Goal: Task Accomplishment & Management: Manage account settings

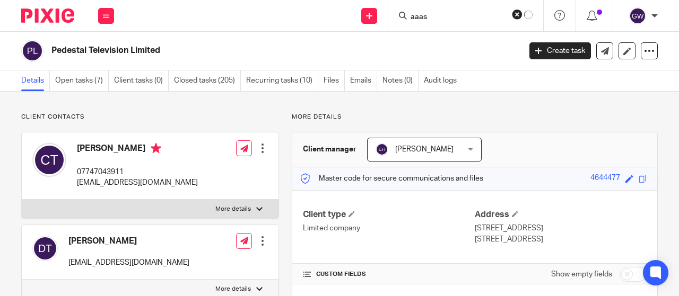
scroll to position [303, 0]
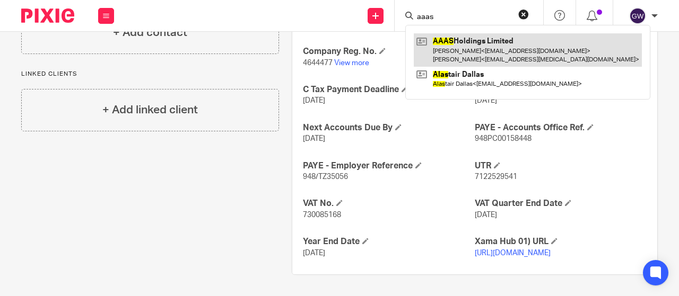
type input "aaas"
click at [459, 45] on link at bounding box center [528, 49] width 228 height 33
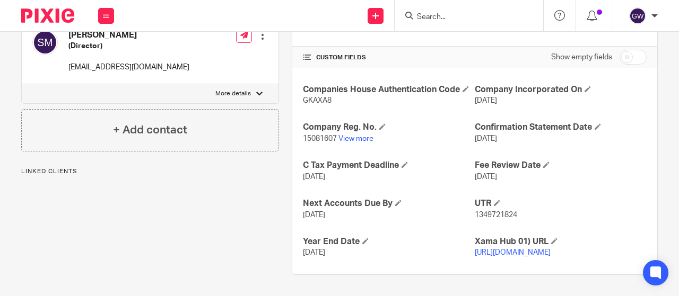
scroll to position [238, 0]
click at [315, 135] on span "15081607" at bounding box center [320, 138] width 34 height 7
copy p "15081607"
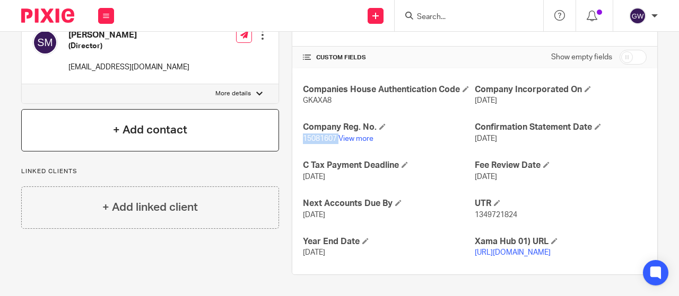
scroll to position [0, 0]
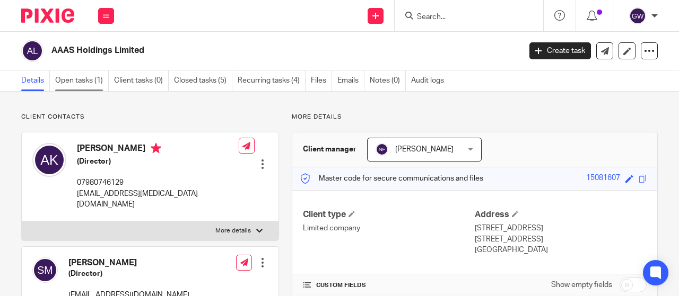
click at [103, 76] on link "Open tasks (1)" at bounding box center [82, 81] width 54 height 21
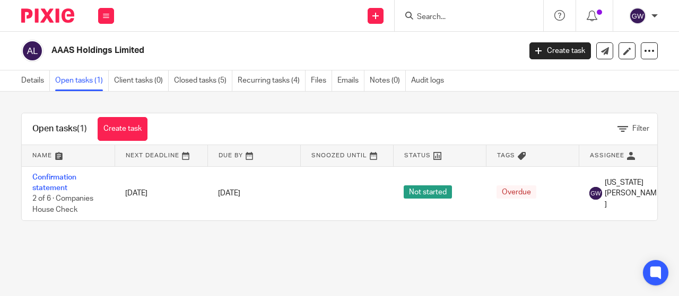
scroll to position [0, 123]
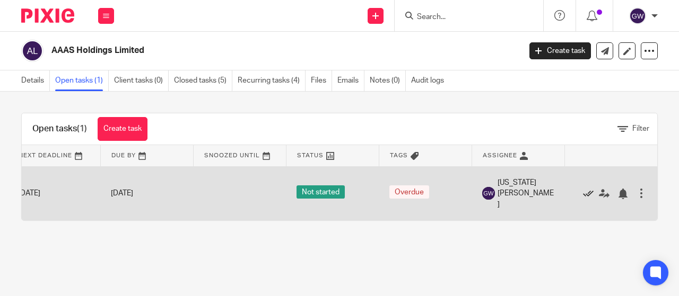
click at [583, 195] on icon at bounding box center [588, 194] width 11 height 11
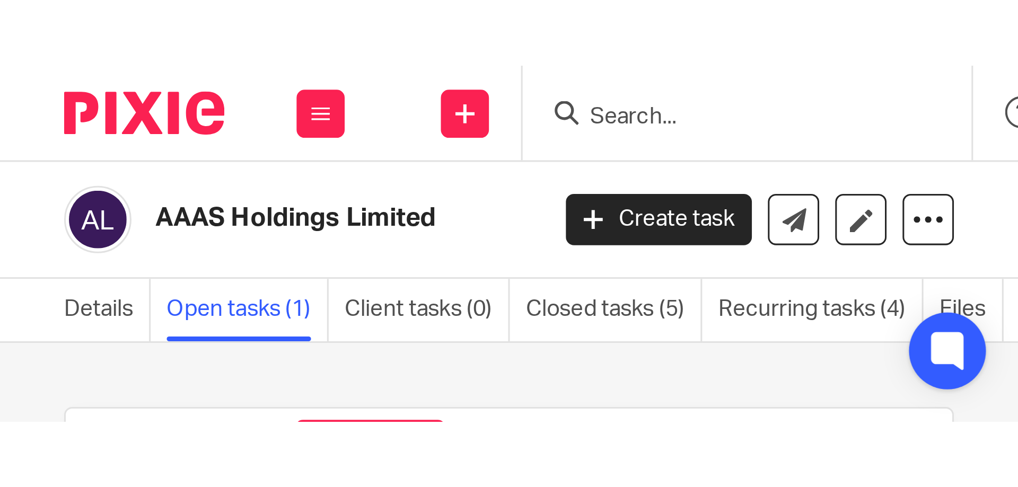
scroll to position [0, 0]
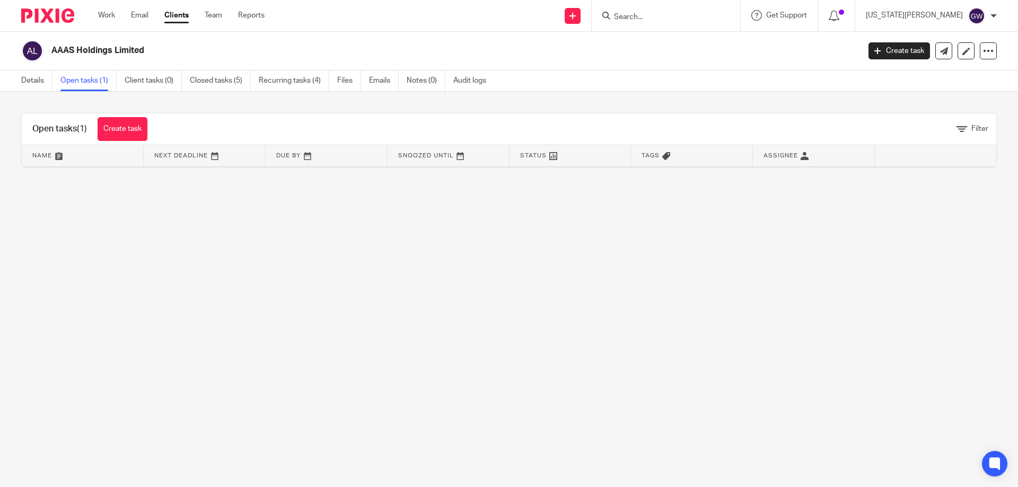
click at [678, 21] on input "Search" at bounding box center [660, 18] width 95 height 10
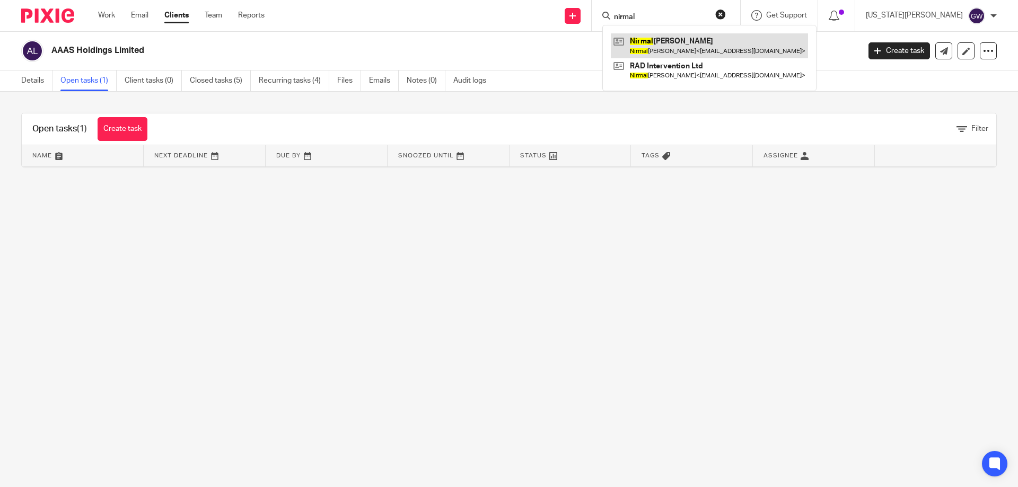
type input "nirmal"
click at [678, 48] on link at bounding box center [709, 45] width 197 height 24
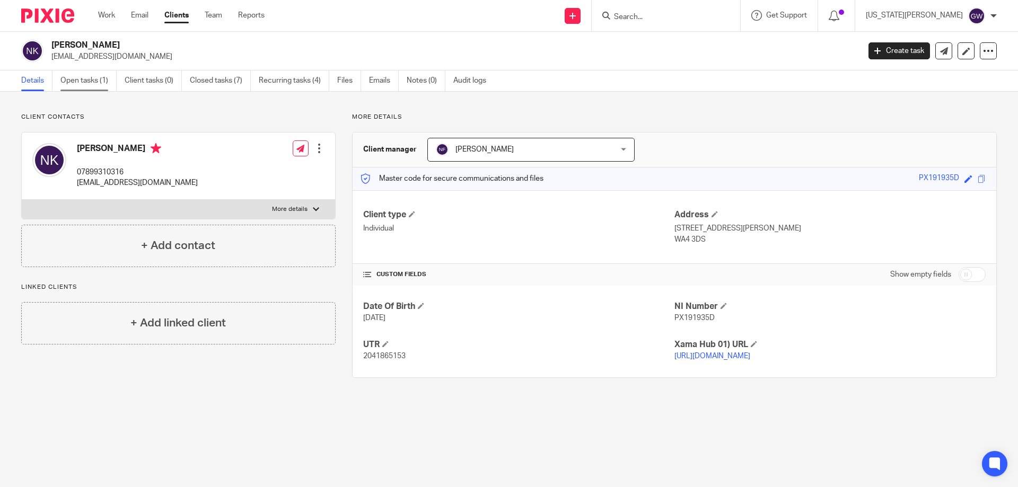
click at [78, 82] on link "Open tasks (1)" at bounding box center [88, 81] width 56 height 21
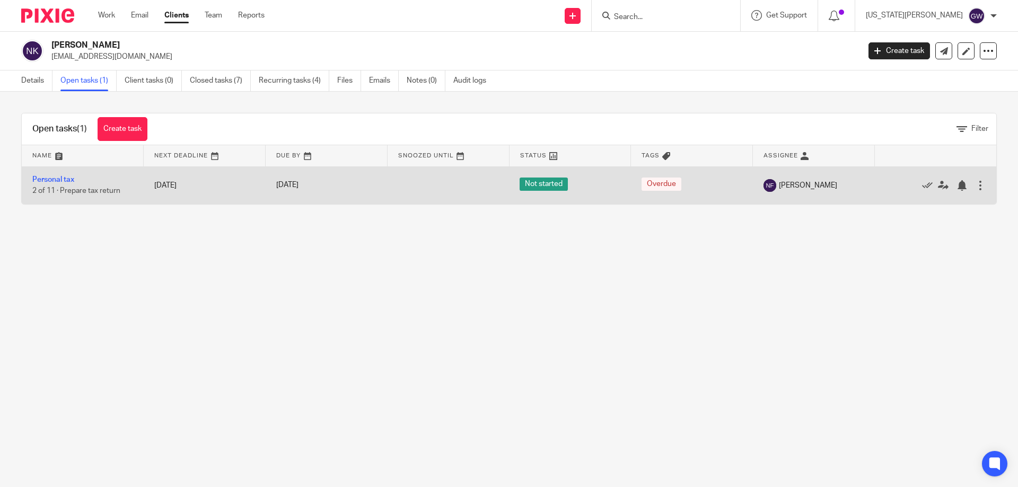
click at [56, 185] on td "Personal tax 2 of 11 · Prepare tax return" at bounding box center [83, 185] width 122 height 38
click at [56, 174] on td "Personal tax 2 of 11 · Prepare tax return" at bounding box center [83, 185] width 122 height 38
click at [57, 180] on link "Personal tax" at bounding box center [53, 179] width 42 height 7
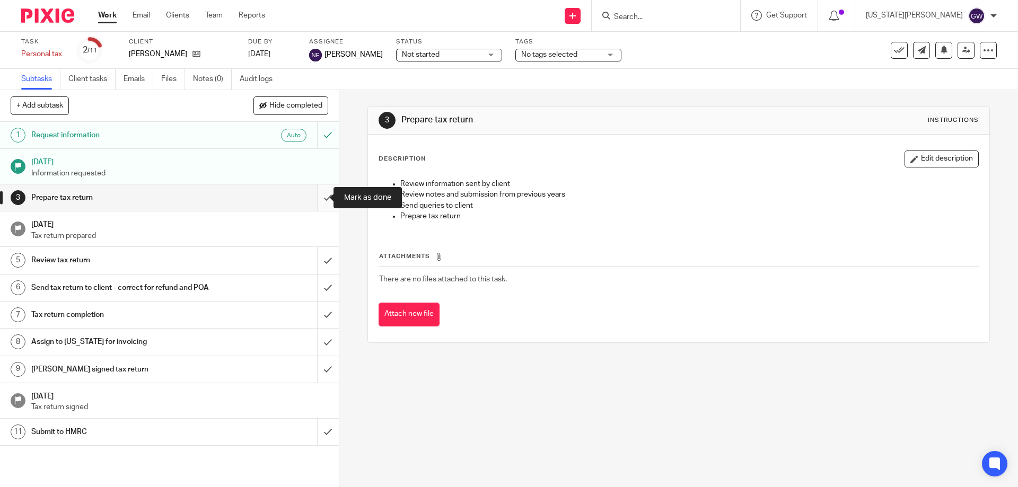
click at [312, 195] on input "submit" at bounding box center [169, 198] width 339 height 27
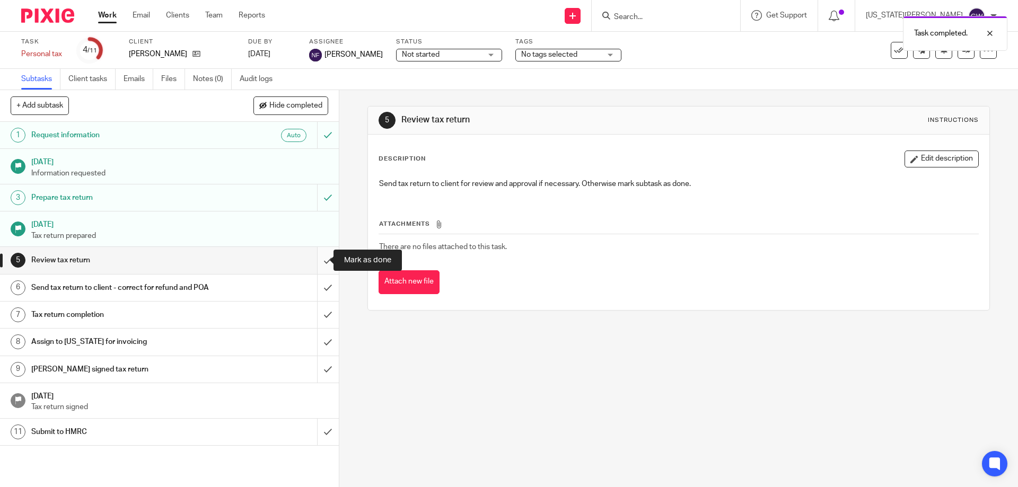
click at [324, 263] on input "submit" at bounding box center [169, 260] width 339 height 27
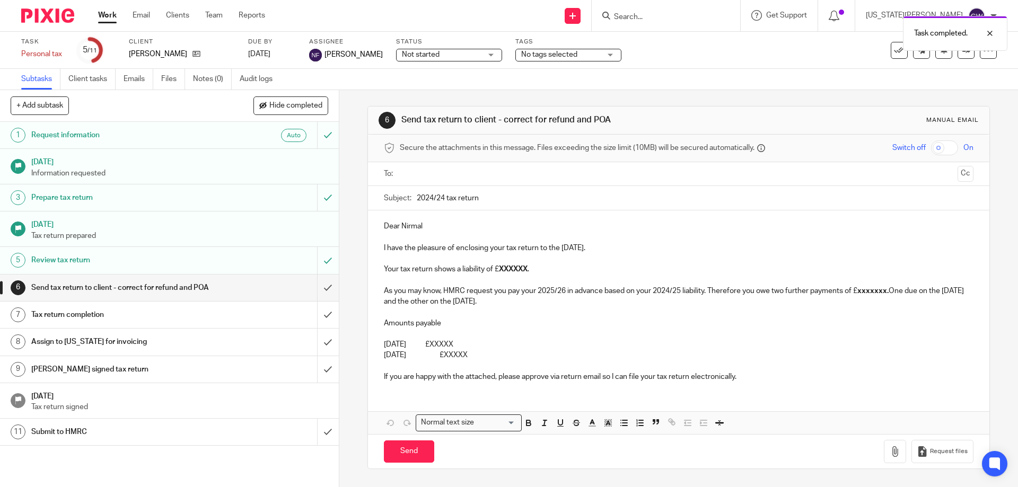
click at [420, 175] on input "text" at bounding box center [677, 174] width 549 height 12
click at [441, 203] on input "2024/24 tax return" at bounding box center [695, 201] width 556 height 24
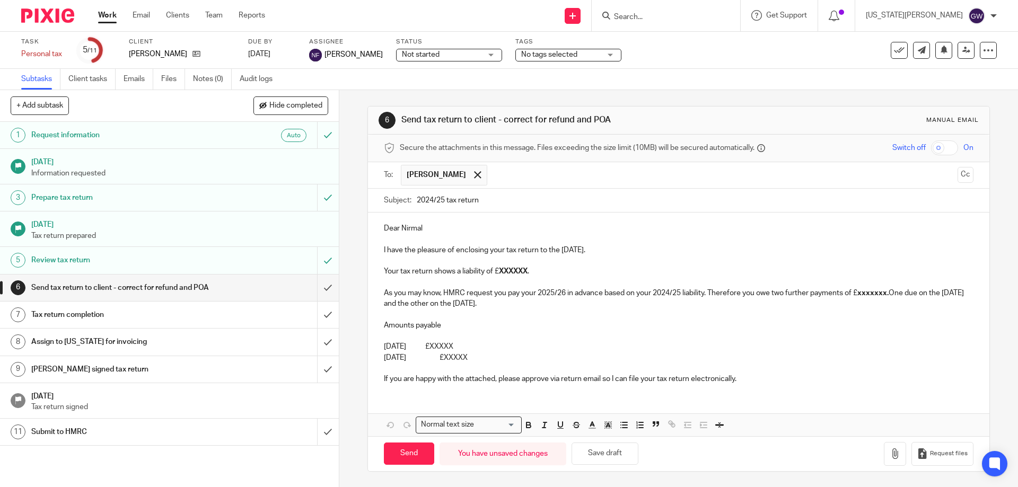
type input "2024/25 tax return"
drag, startPoint x: 493, startPoint y: 359, endPoint x: 460, endPoint y: 275, distance: 90.5
click at [460, 275] on div "Dear [PERSON_NAME] I have the pleasure of enclosing your tax return to the [DAT…" at bounding box center [678, 303] width 621 height 180
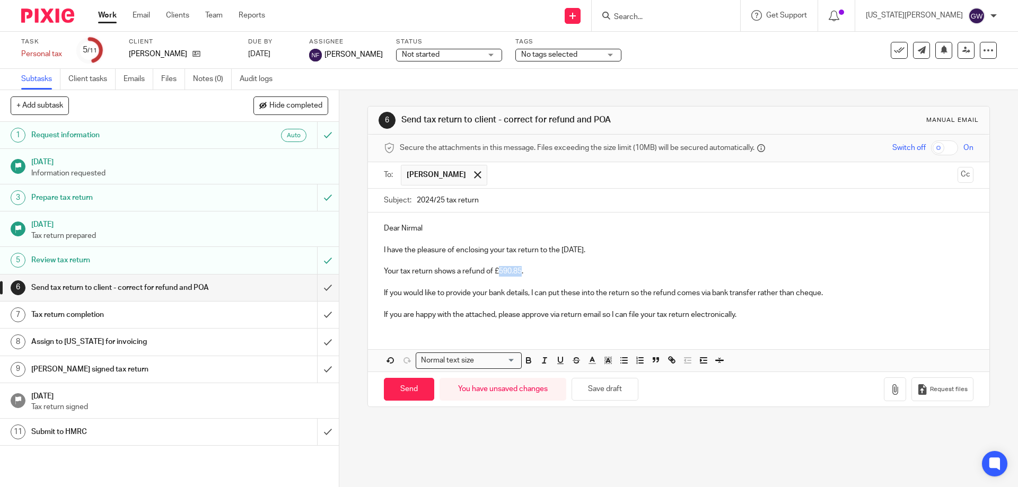
drag, startPoint x: 498, startPoint y: 270, endPoint x: 518, endPoint y: 275, distance: 20.7
click at [518, 275] on p "Your tax return shows a refund of £590.85." at bounding box center [678, 271] width 589 height 11
click at [524, 362] on icon "button" at bounding box center [529, 361] width 10 height 10
click at [792, 292] on p "If you would like to provide your bank details, I can put these into the return…" at bounding box center [678, 293] width 589 height 11
click at [884, 385] on button "button" at bounding box center [895, 390] width 22 height 24
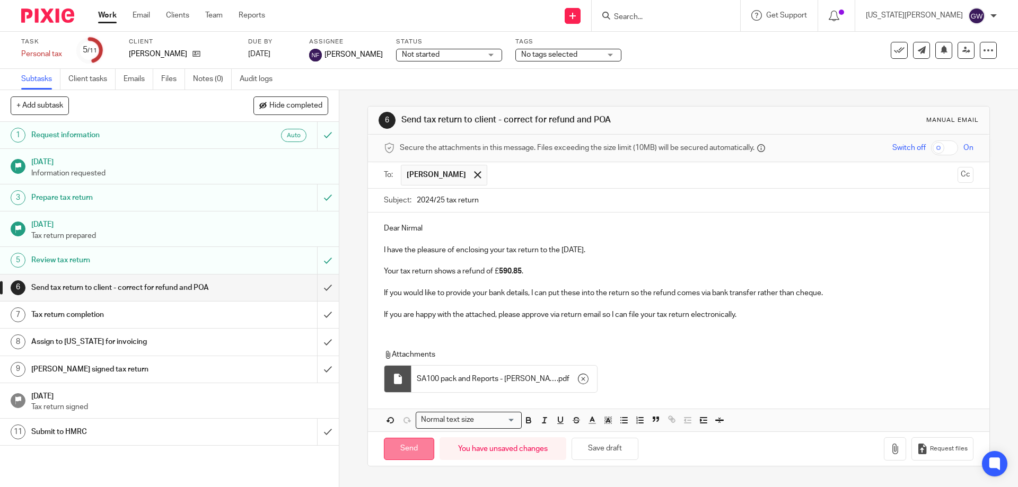
click at [400, 458] on input "Send" at bounding box center [409, 449] width 50 height 23
type input "Sent"
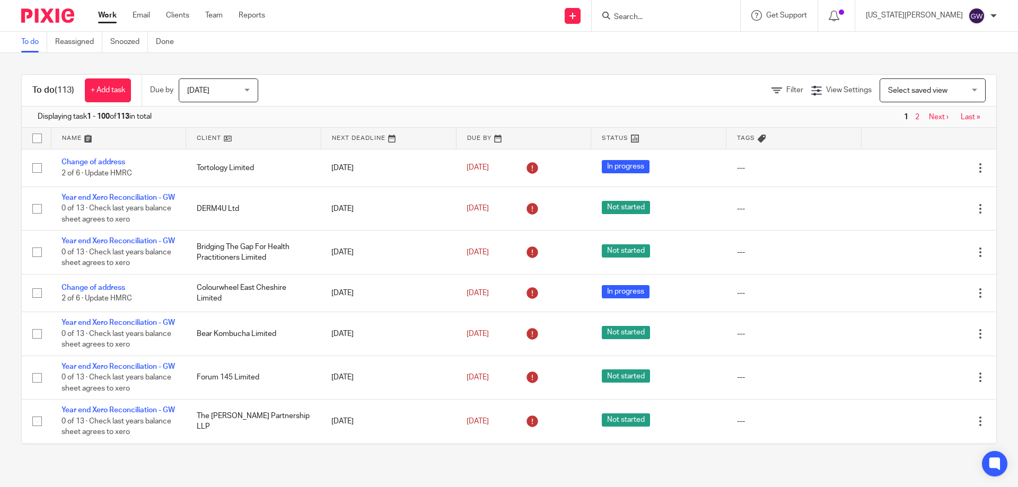
click at [690, 14] on input "Search" at bounding box center [660, 18] width 95 height 10
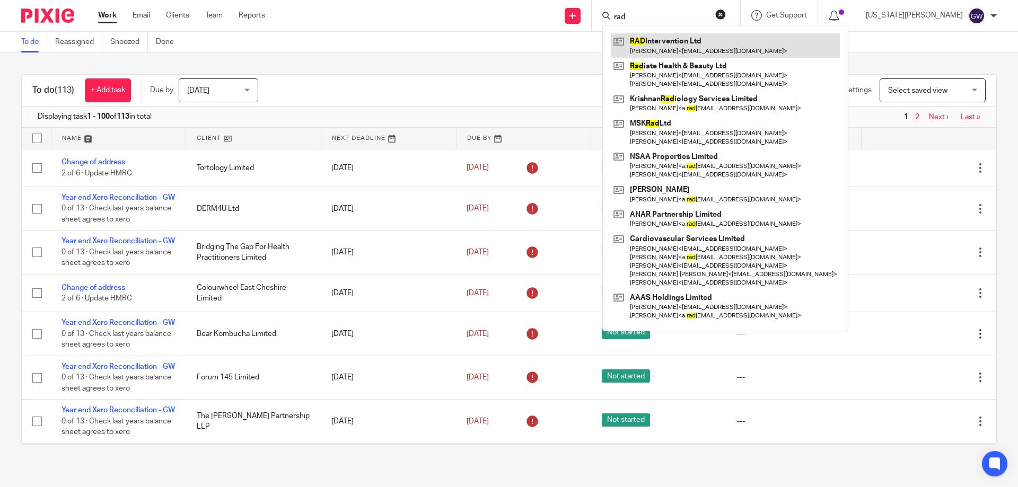
type input "rad"
click at [750, 44] on link at bounding box center [725, 45] width 229 height 24
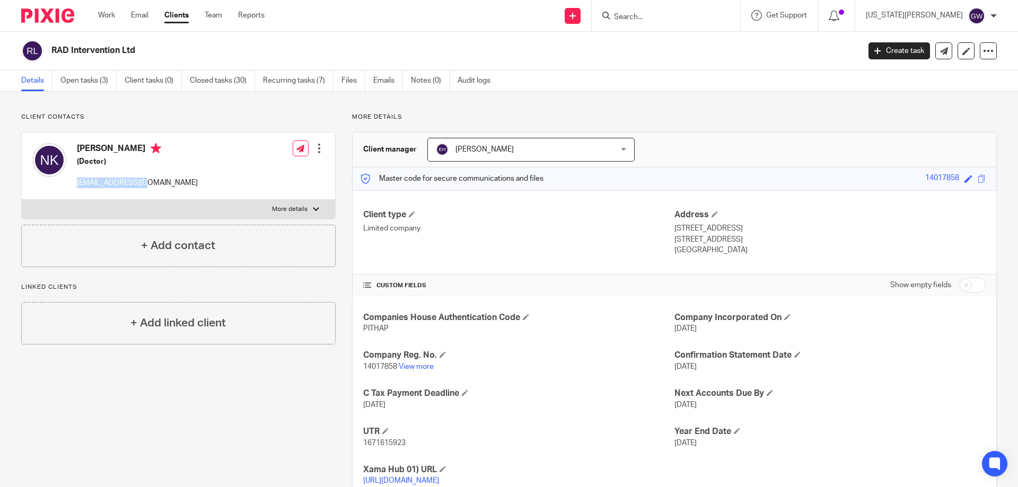
drag, startPoint x: 145, startPoint y: 183, endPoint x: 77, endPoint y: 183, distance: 68.4
click at [77, 183] on p "[EMAIL_ADDRESS][DOMAIN_NAME]" at bounding box center [137, 183] width 121 height 11
copy p "[EMAIL_ADDRESS][DOMAIN_NAME]"
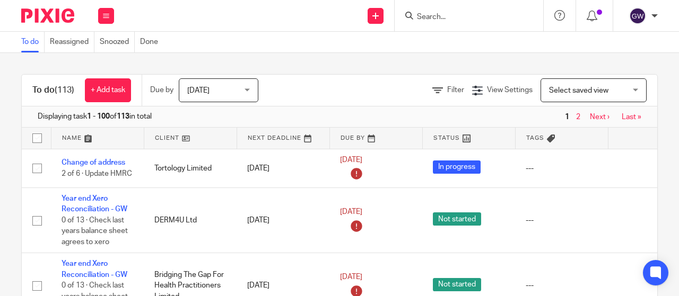
click at [441, 21] on input "Search" at bounding box center [463, 18] width 95 height 10
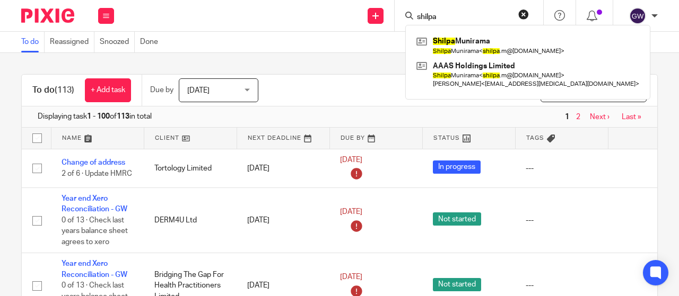
type input "shilpa"
drag, startPoint x: 447, startPoint y: 20, endPoint x: 264, endPoint y: 1, distance: 185.0
click at [264, 1] on div "Send new email Create task Add client shilpa Shilpa Munirama Shilpa Munirama < …" at bounding box center [402, 15] width 554 height 31
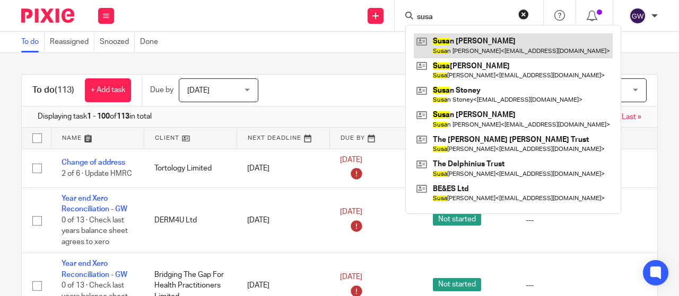
type input "susa"
click at [449, 47] on link at bounding box center [513, 45] width 199 height 24
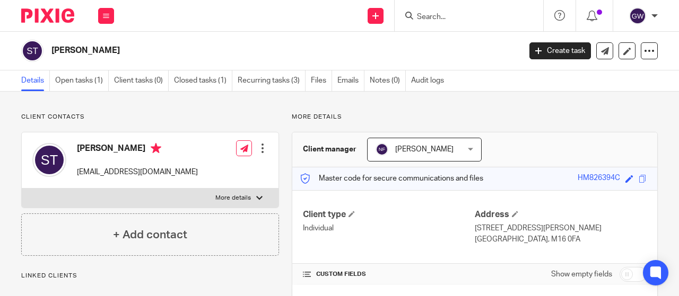
click at [72, 87] on link "Open tasks (1)" at bounding box center [82, 81] width 54 height 21
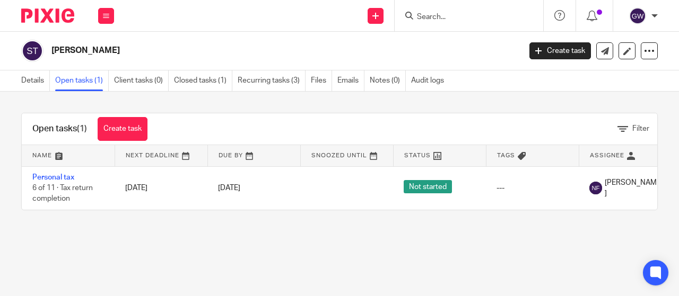
scroll to position [0, 102]
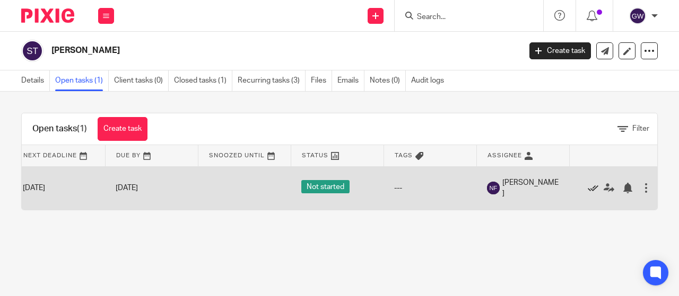
click at [591, 187] on icon at bounding box center [592, 188] width 11 height 11
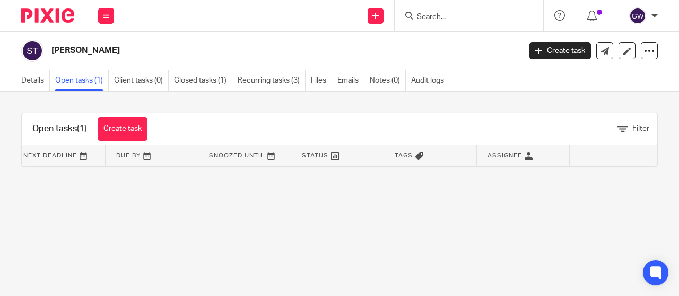
click at [429, 16] on input "Search" at bounding box center [463, 18] width 95 height 10
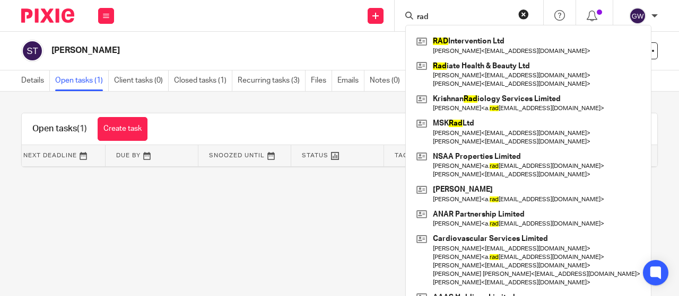
type input "rad"
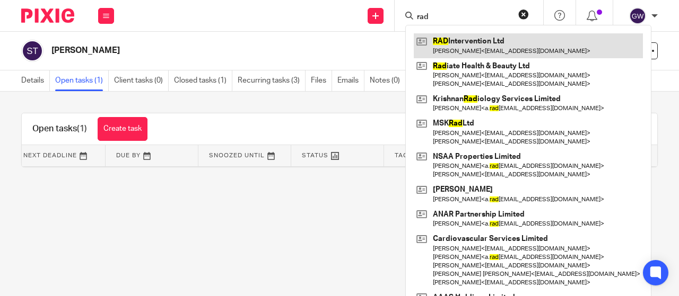
click at [519, 47] on link at bounding box center [528, 45] width 229 height 24
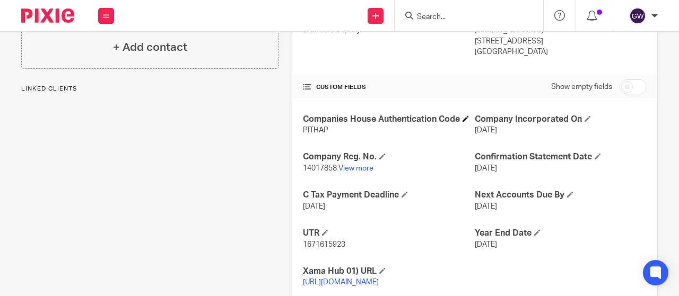
scroll to position [238, 0]
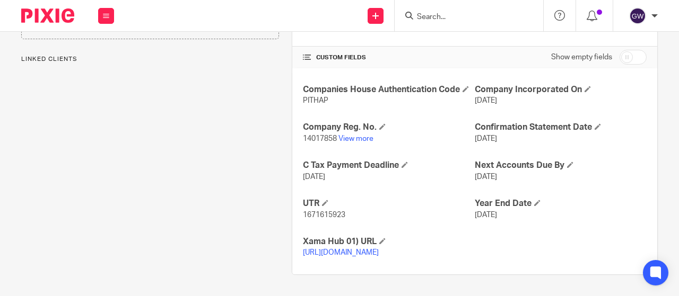
click at [319, 212] on span "1671615923" at bounding box center [324, 215] width 42 height 7
copy span "1671615923"
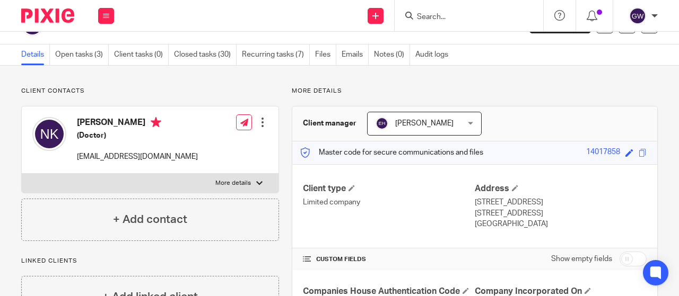
scroll to position [25, 0]
click at [453, 23] on div at bounding box center [468, 15] width 148 height 31
click at [436, 13] on input "Search" at bounding box center [463, 18] width 95 height 10
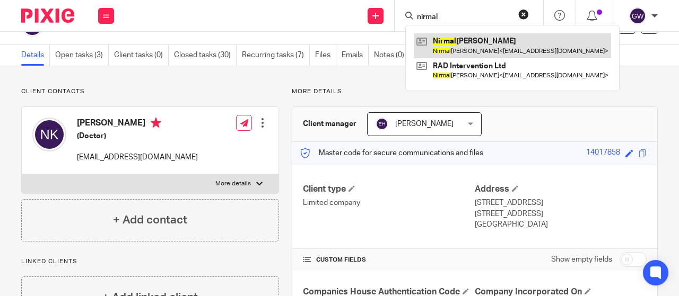
type input "nirmal"
click at [443, 38] on link at bounding box center [512, 45] width 197 height 24
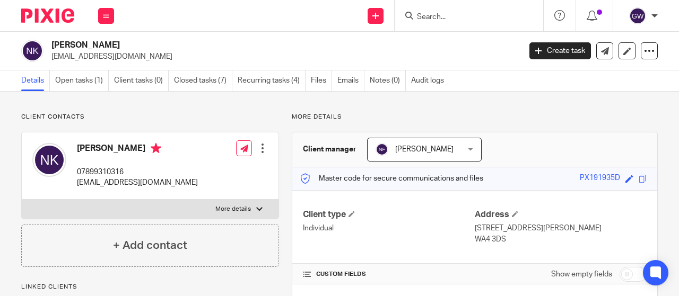
scroll to position [112, 0]
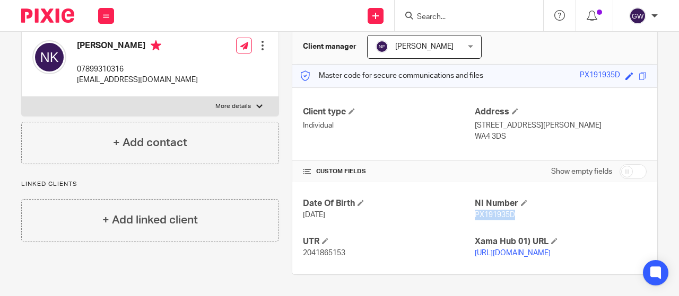
drag, startPoint x: 510, startPoint y: 203, endPoint x: 469, endPoint y: 204, distance: 40.8
click at [475, 210] on p "PX191935D" at bounding box center [561, 215] width 172 height 11
copy span "PX191935D"
